Goal: Task Accomplishment & Management: Use online tool/utility

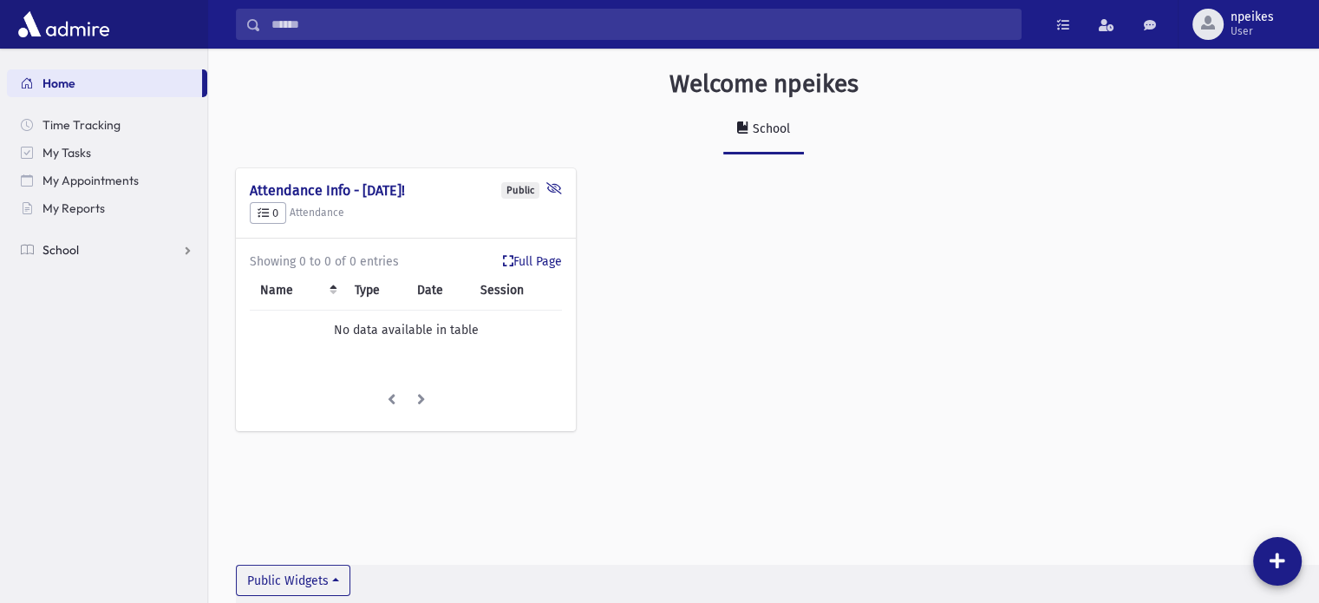
click at [191, 250] on link "School" at bounding box center [107, 250] width 200 height 28
click at [102, 304] on span "Attendance" at bounding box center [84, 306] width 64 height 16
click at [87, 331] on span "Entry" at bounding box center [80, 333] width 29 height 16
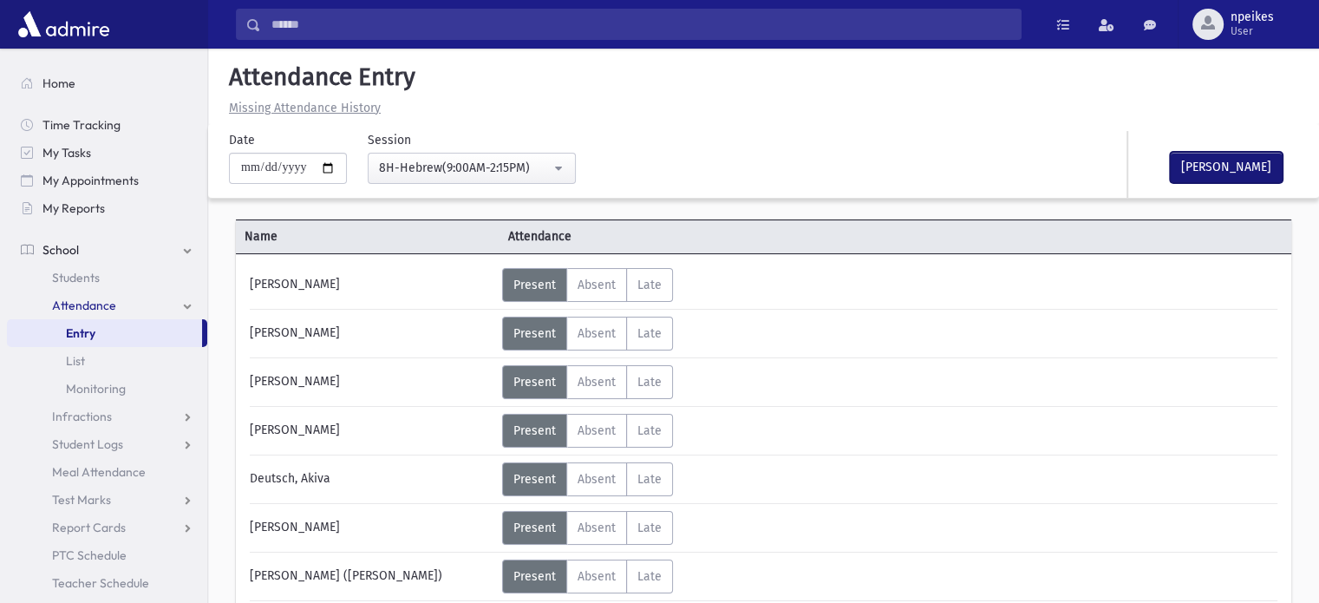
click at [1213, 169] on button "[PERSON_NAME]" at bounding box center [1226, 167] width 113 height 31
